Goal: Task Accomplishment & Management: Complete application form

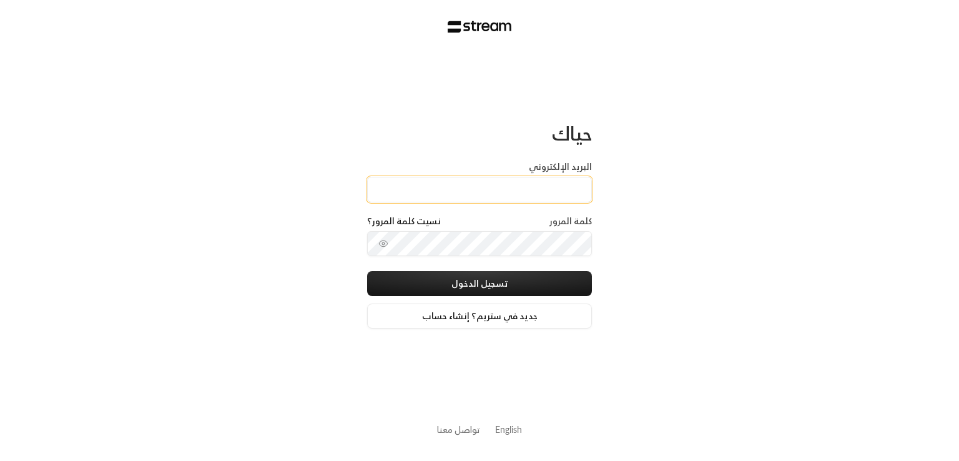
click at [546, 199] on input "البريد الإلكتروني" at bounding box center [479, 190] width 225 height 26
type input "[PERSON_NAME][EMAIL_ADDRESS][DOMAIN_NAME]"
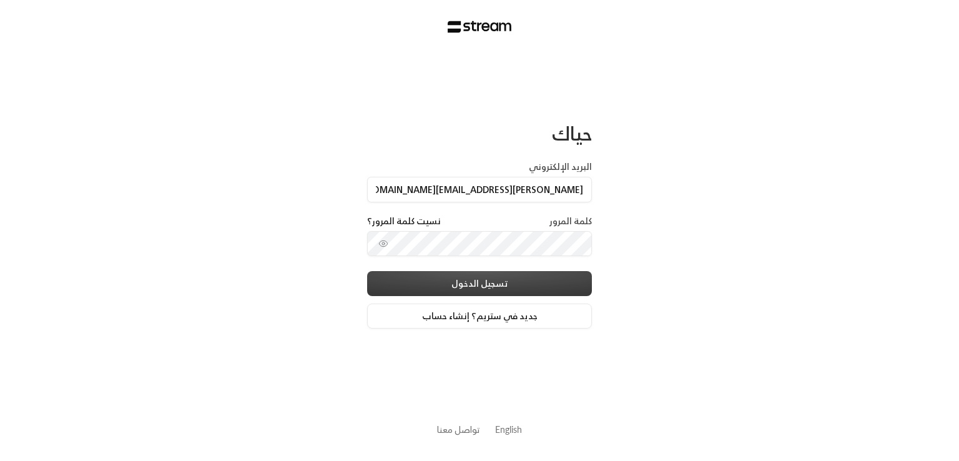
click at [497, 275] on button "تسجيل الدخول" at bounding box center [479, 283] width 225 height 25
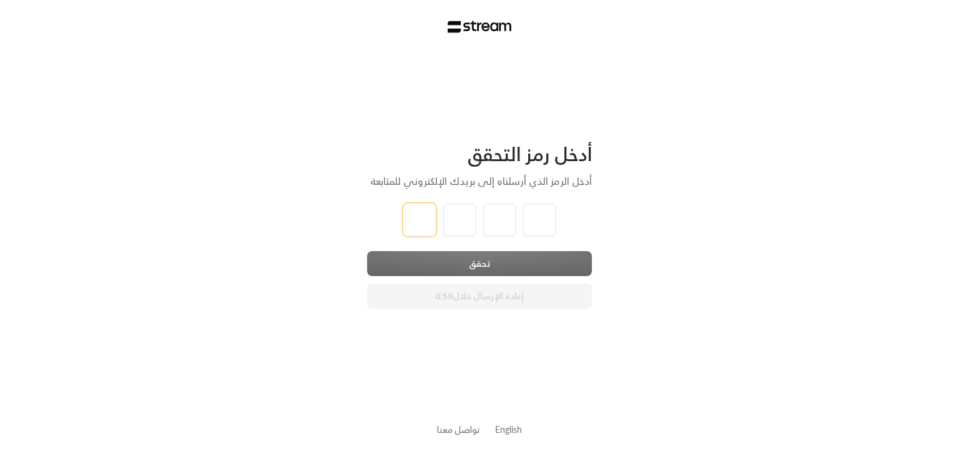
type input "1"
type input "2"
type input "3"
type input "4"
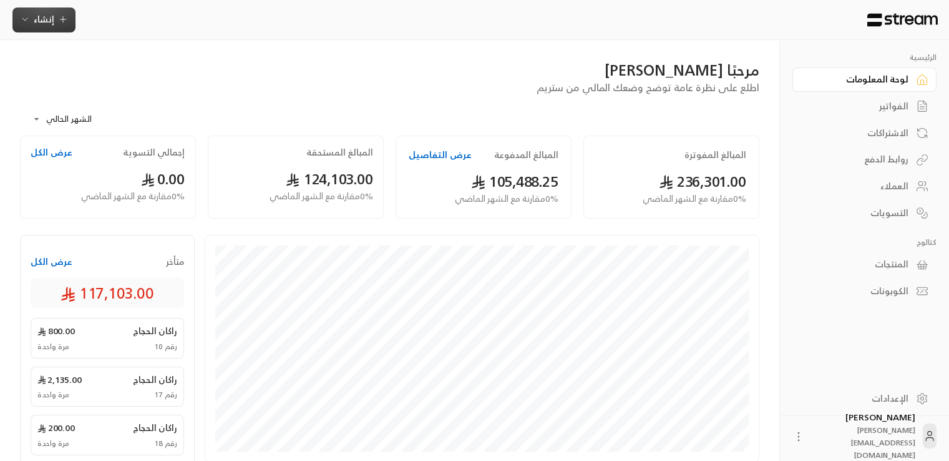
click at [24, 21] on icon "button" at bounding box center [25, 19] width 10 height 10
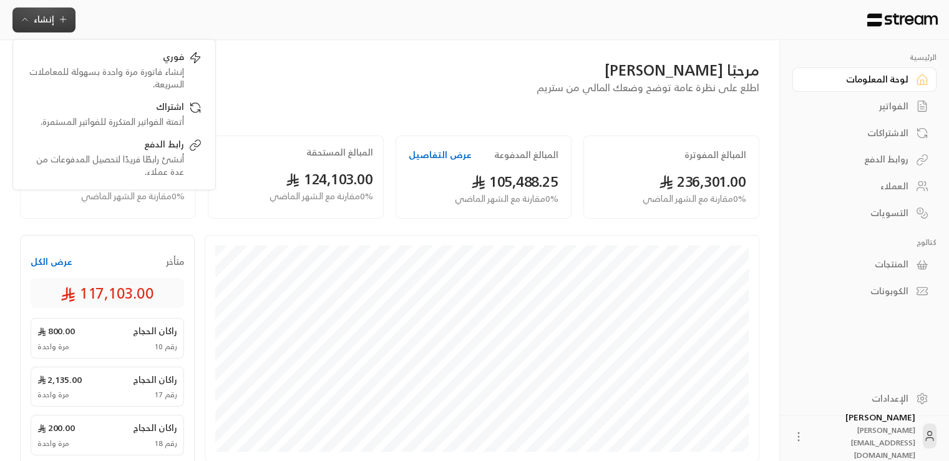
click at [24, 21] on icon "button" at bounding box center [25, 19] width 10 height 10
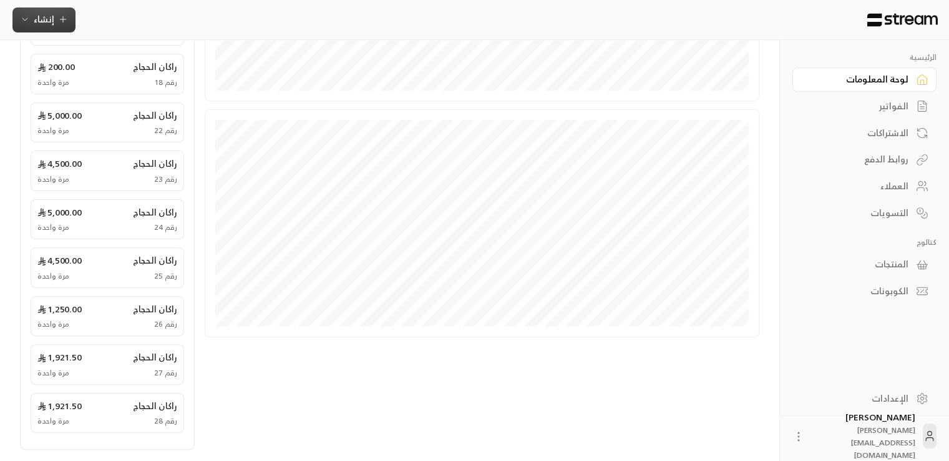
scroll to position [405, 0]
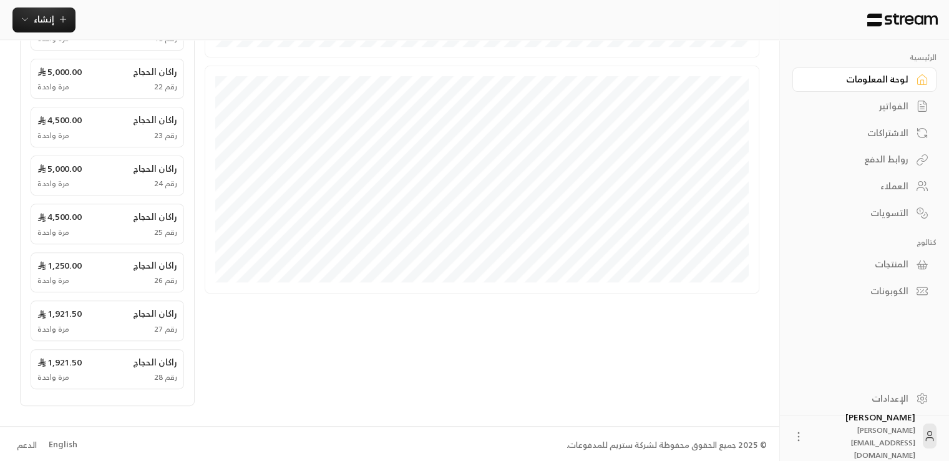
click at [45, 441] on li "English" at bounding box center [63, 445] width 45 height 25
click at [66, 441] on div "English" at bounding box center [63, 444] width 29 height 12
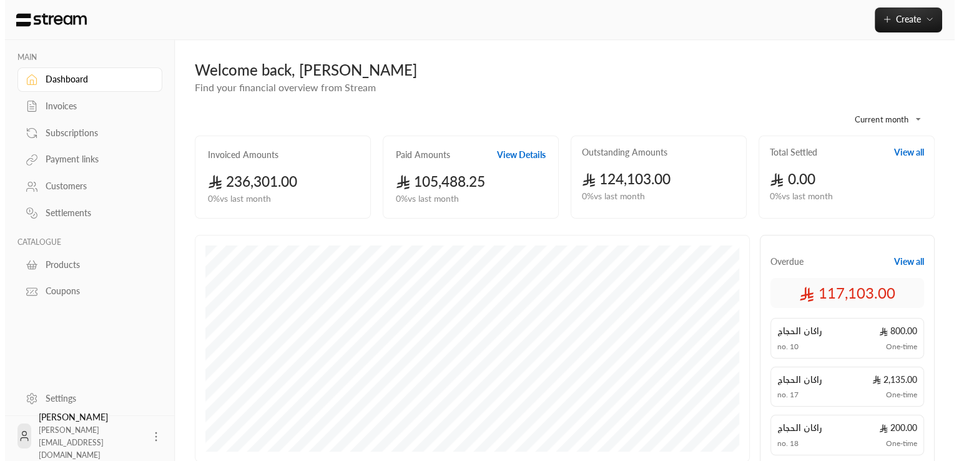
scroll to position [405, 0]
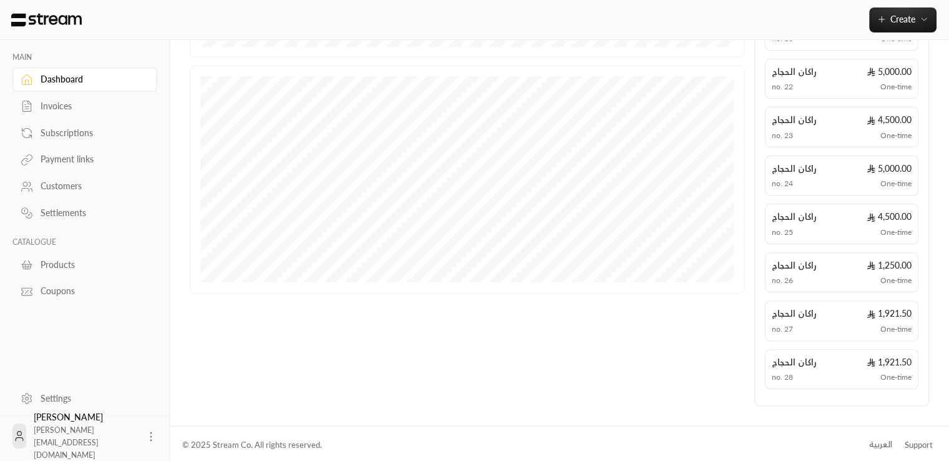
click at [145, 433] on icon at bounding box center [151, 436] width 12 height 12
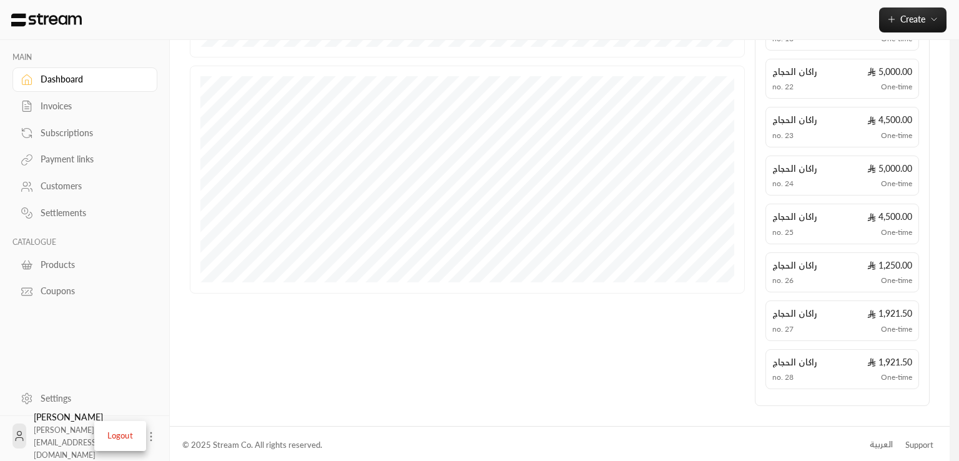
click at [125, 428] on li "Logout" at bounding box center [120, 436] width 46 height 20
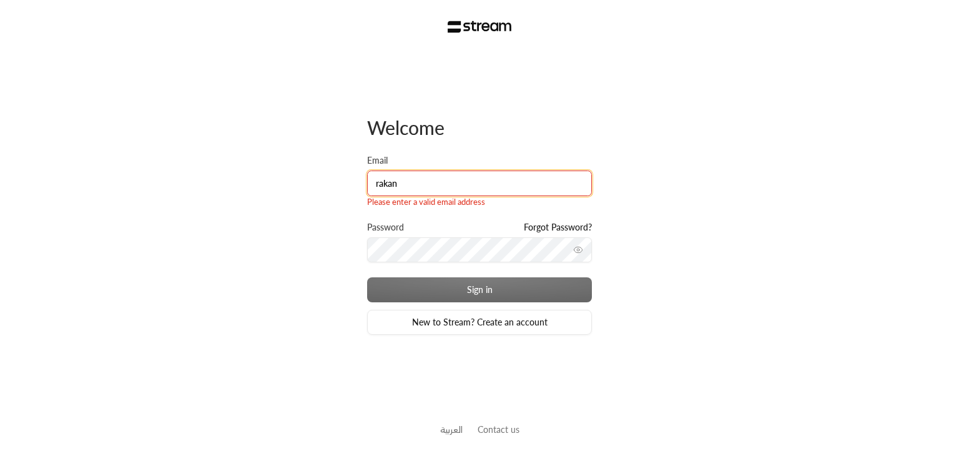
click at [434, 192] on input "rakan" at bounding box center [479, 183] width 225 height 26
click at [524, 181] on input "rakan" at bounding box center [479, 183] width 225 height 26
click at [396, 265] on div "Password Forgot Password?" at bounding box center [479, 249] width 225 height 57
type input "khalid@streampay.sa"
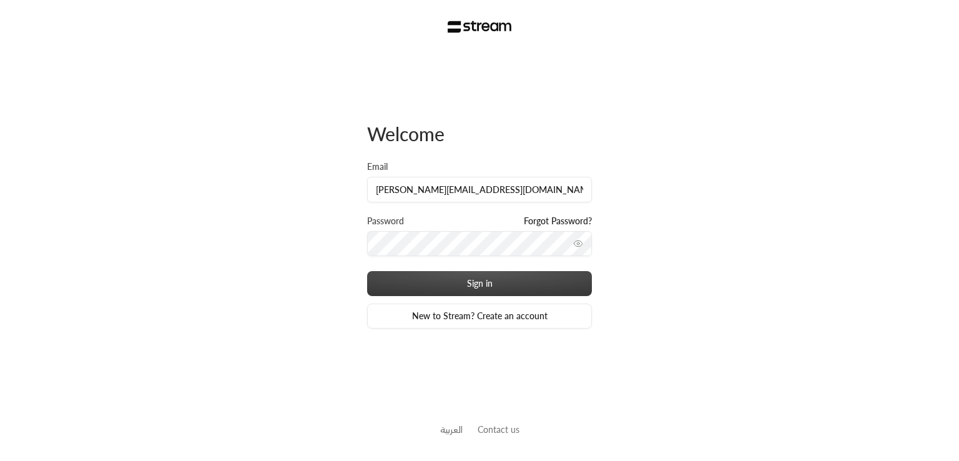
click at [479, 278] on button "Sign in" at bounding box center [479, 283] width 225 height 25
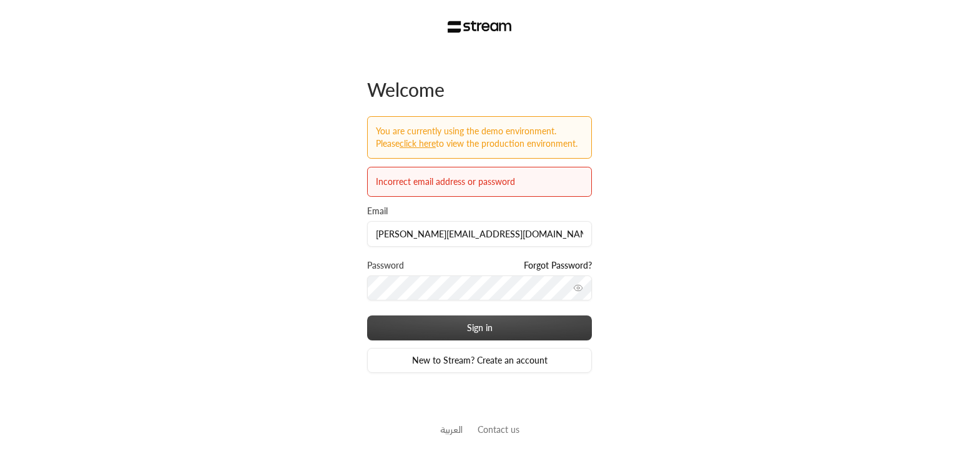
click at [507, 331] on button "Sign in" at bounding box center [479, 327] width 225 height 25
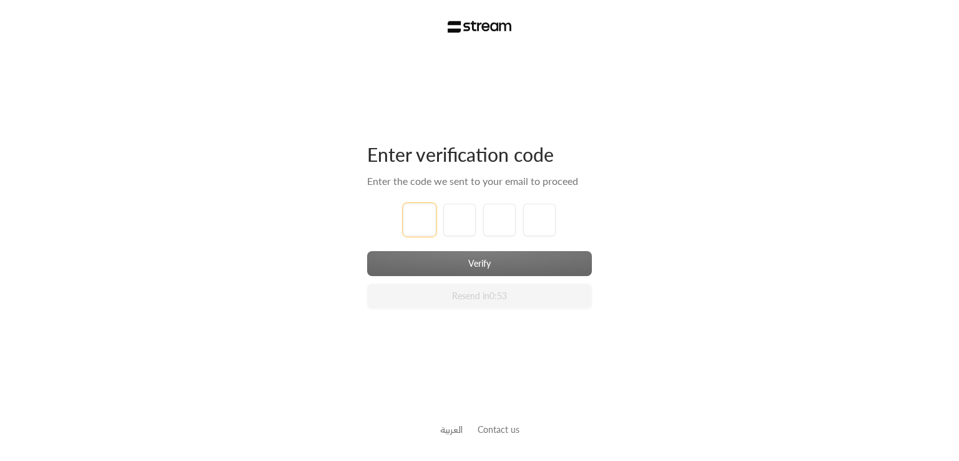
type input "1"
type input "2"
type input "3"
type input "4"
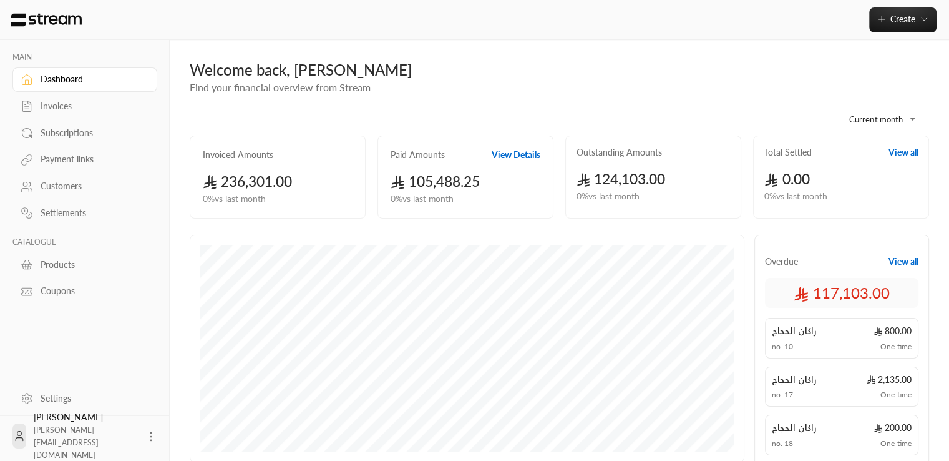
click at [145, 435] on icon at bounding box center [151, 436] width 12 height 12
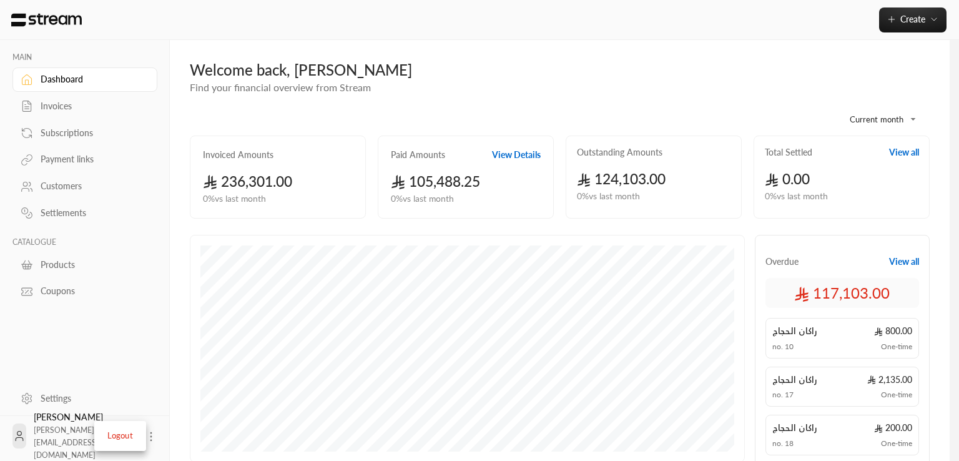
click at [120, 440] on li "Logout" at bounding box center [120, 436] width 46 height 20
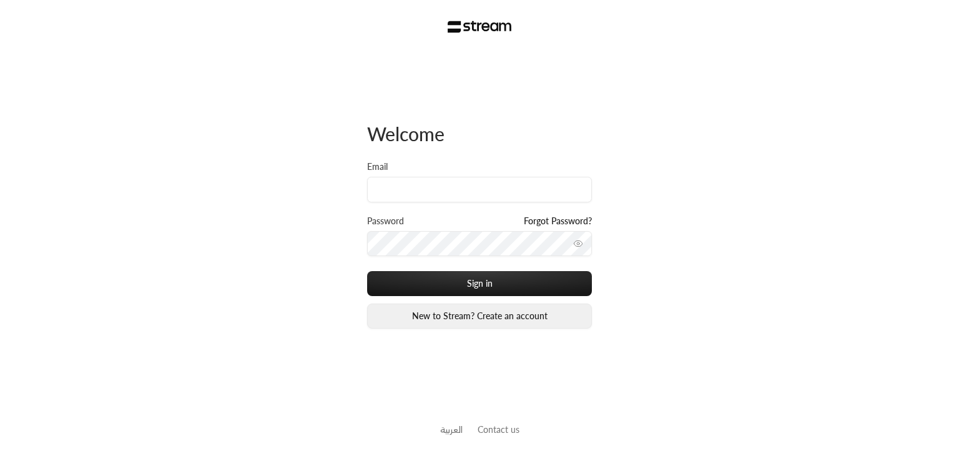
click at [483, 318] on link "New to Stream? Create an account" at bounding box center [479, 315] width 225 height 25
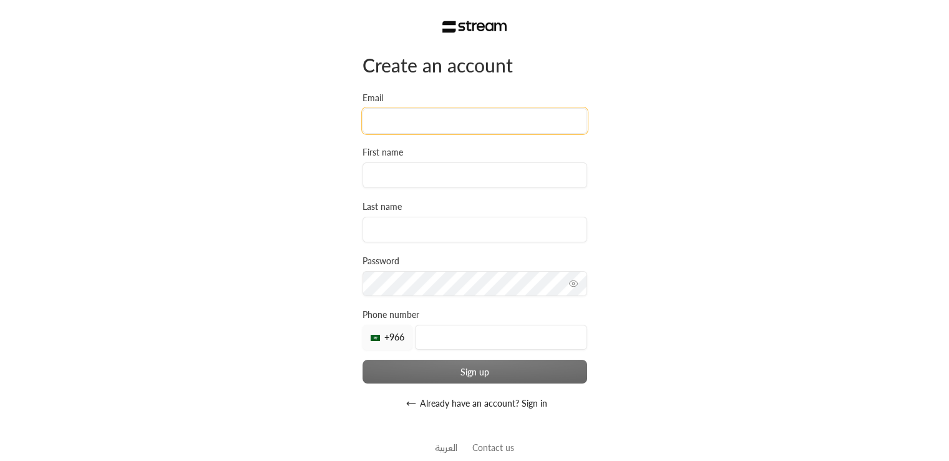
click at [410, 116] on input "Email" at bounding box center [475, 121] width 225 height 26
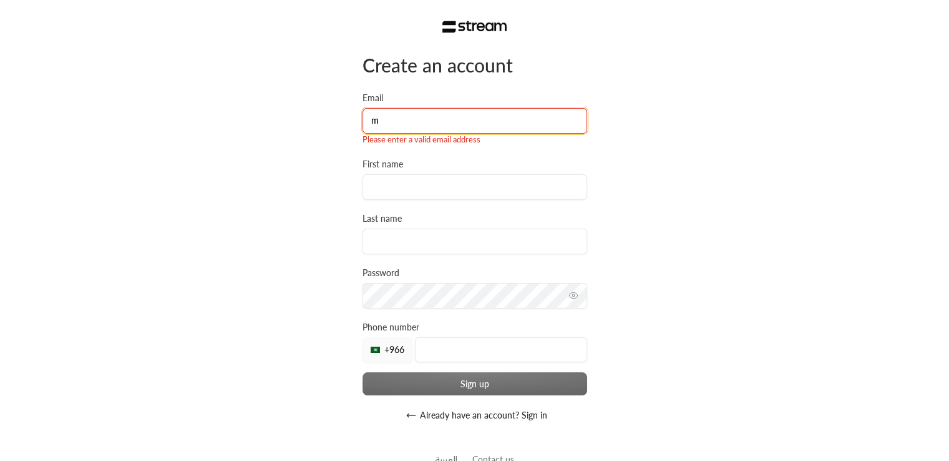
type input "m"
